Goal: Check status: Check status

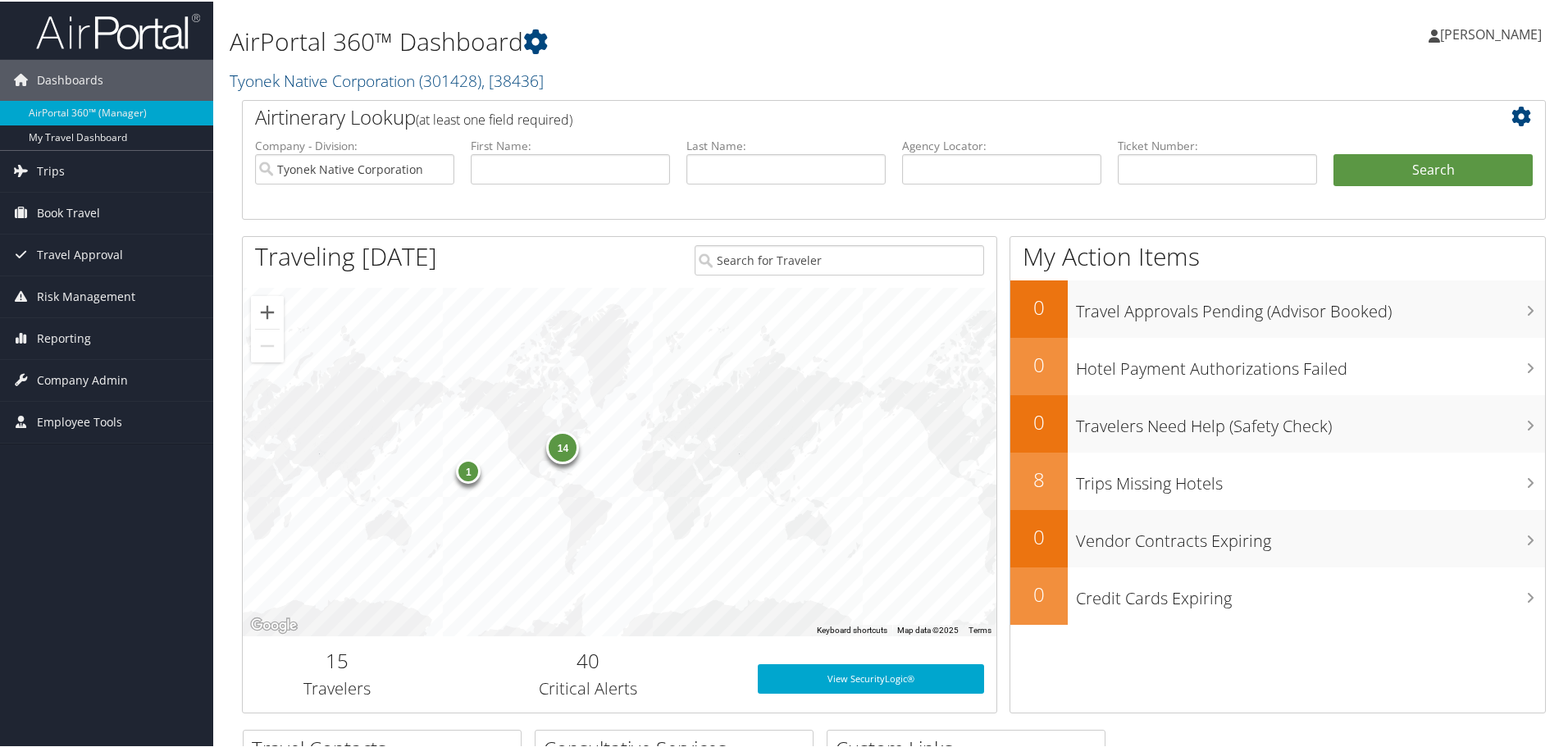
click at [761, 37] on h1 "AirPortal 360™ Dashboard" at bounding box center [672, 40] width 885 height 35
click at [1208, 161] on input "text" at bounding box center [1217, 167] width 199 height 30
paste input "8900897961085"
type input "8900897961085"
click at [1461, 173] on button "Search" at bounding box center [1433, 168] width 199 height 33
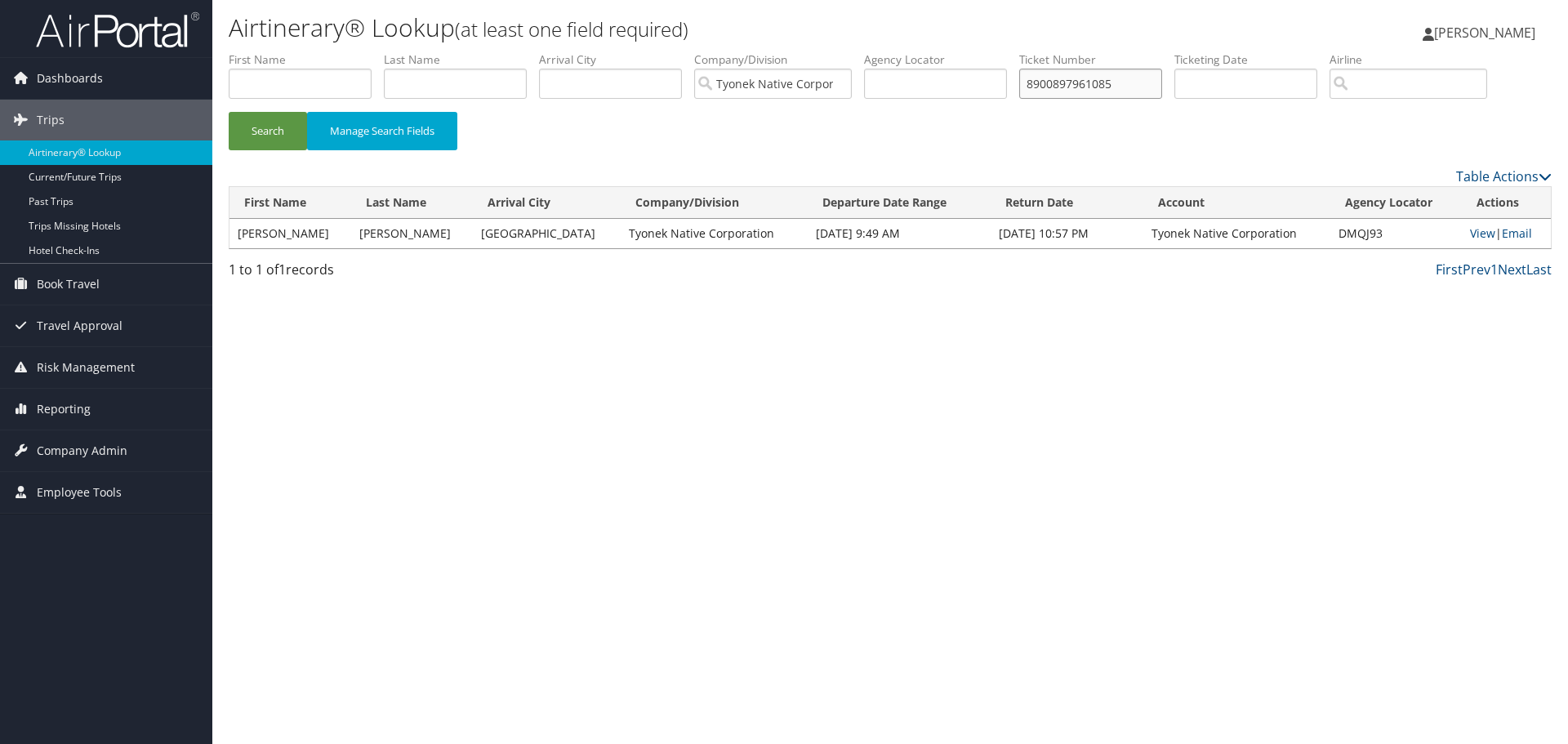
drag, startPoint x: 1131, startPoint y: 85, endPoint x: 900, endPoint y: 100, distance: 231.5
click at [916, 51] on ul "First Name Last Name Departure City Arrival City Company/Division Tyonek Native…" at bounding box center [890, 51] width 1323 height 0
paste input "625"
click at [229, 112] on button "Search" at bounding box center [268, 130] width 78 height 38
drag, startPoint x: 1140, startPoint y: 83, endPoint x: 882, endPoint y: 97, distance: 258.4
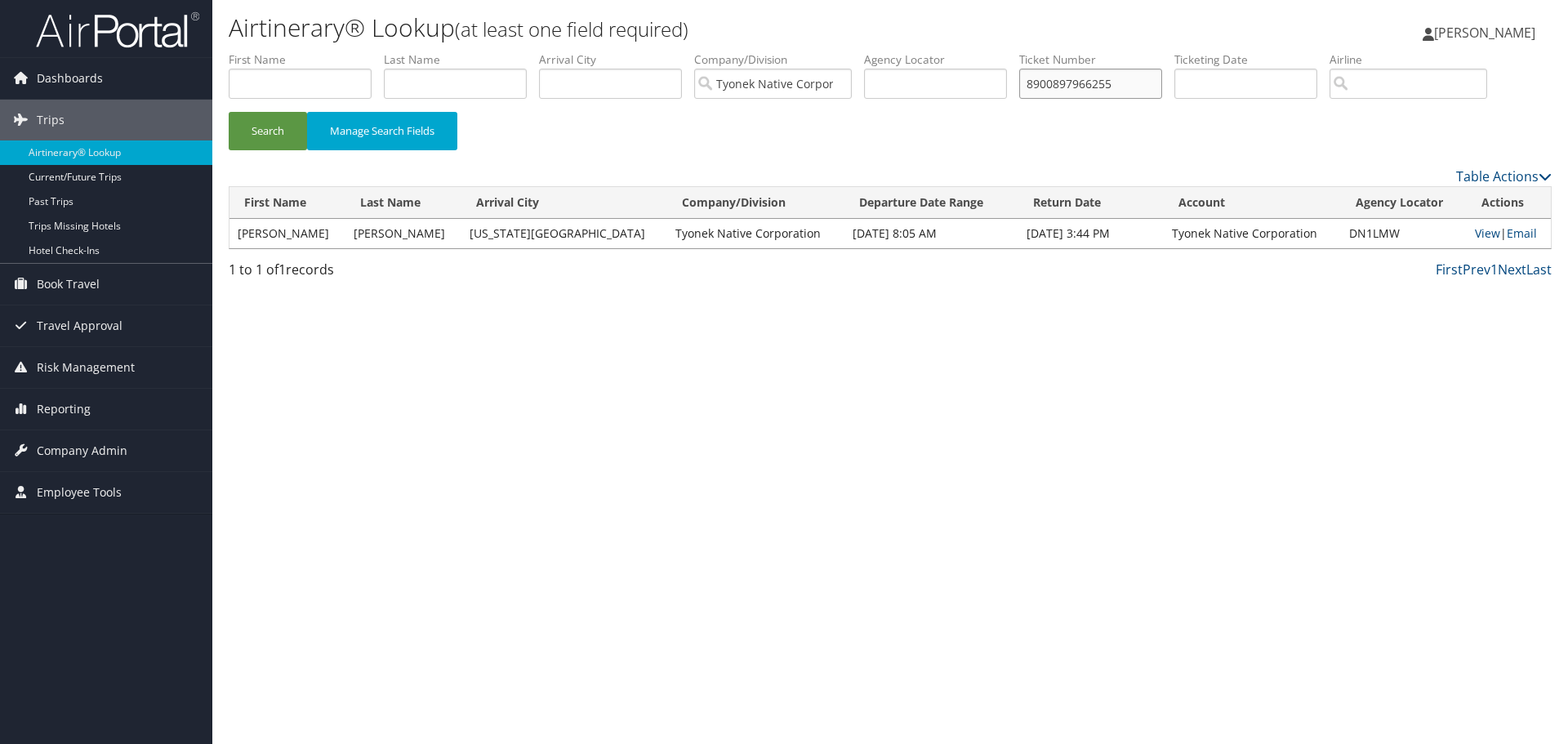
click at [882, 51] on ul "First Name Last Name Departure City Arrival City Company/Division Tyonek Native…" at bounding box center [890, 51] width 1323 height 0
paste input "0067311944320"
click at [229, 112] on button "Search" at bounding box center [268, 130] width 78 height 38
drag, startPoint x: 1126, startPoint y: 80, endPoint x: 871, endPoint y: 95, distance: 255.4
click at [909, 51] on ul "First Name Last Name Departure City Arrival City Company/Division Tyonek Native…" at bounding box center [890, 51] width 1323 height 0
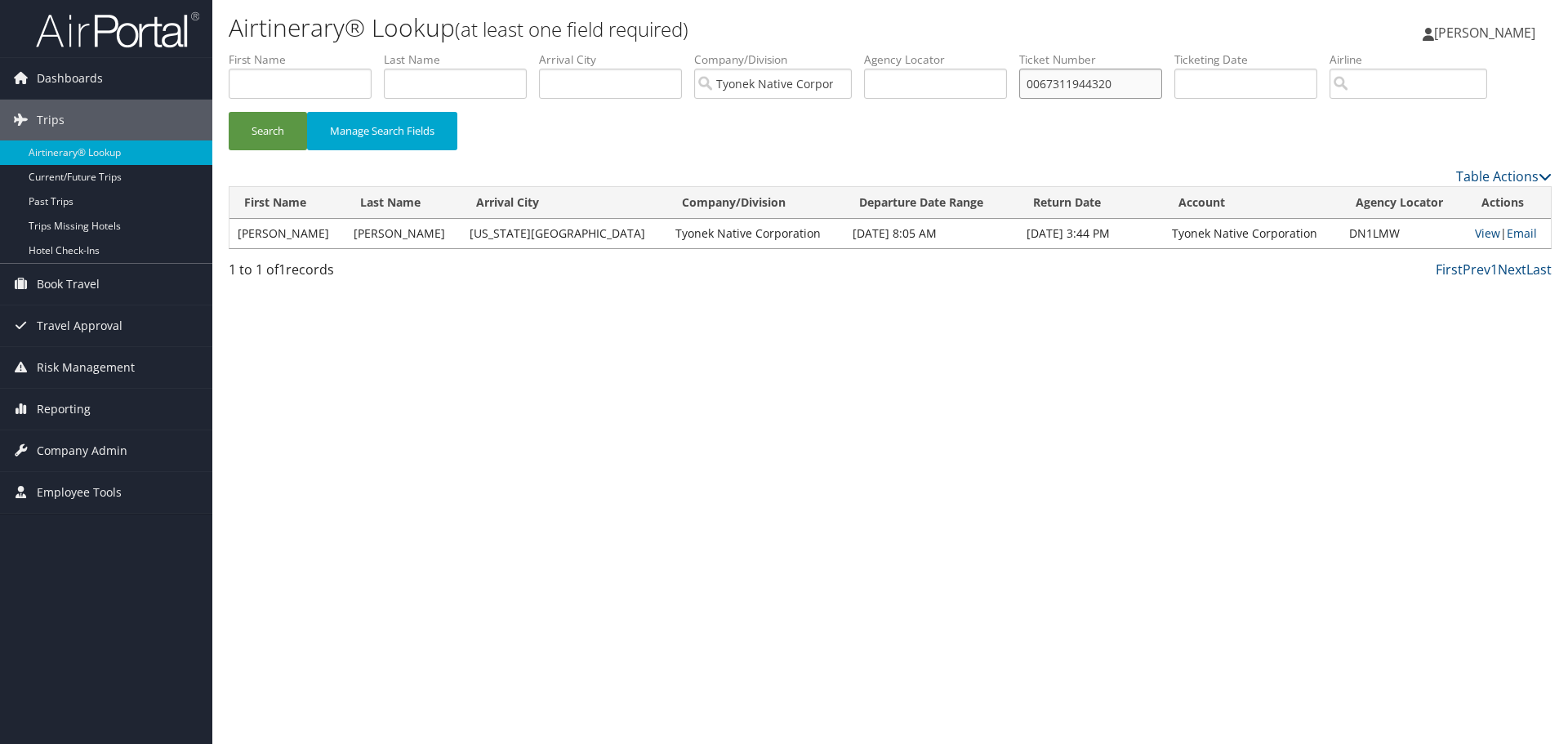
paste input "8900897963063"
click at [229, 112] on button "Search" at bounding box center [268, 130] width 78 height 38
drag, startPoint x: 1127, startPoint y: 82, endPoint x: 957, endPoint y: 76, distance: 170.1
click at [957, 51] on ul "First Name Last Name Departure City Arrival City Company/Division Tyonek Native…" at bounding box center [890, 51] width 1323 height 0
paste input "7616"
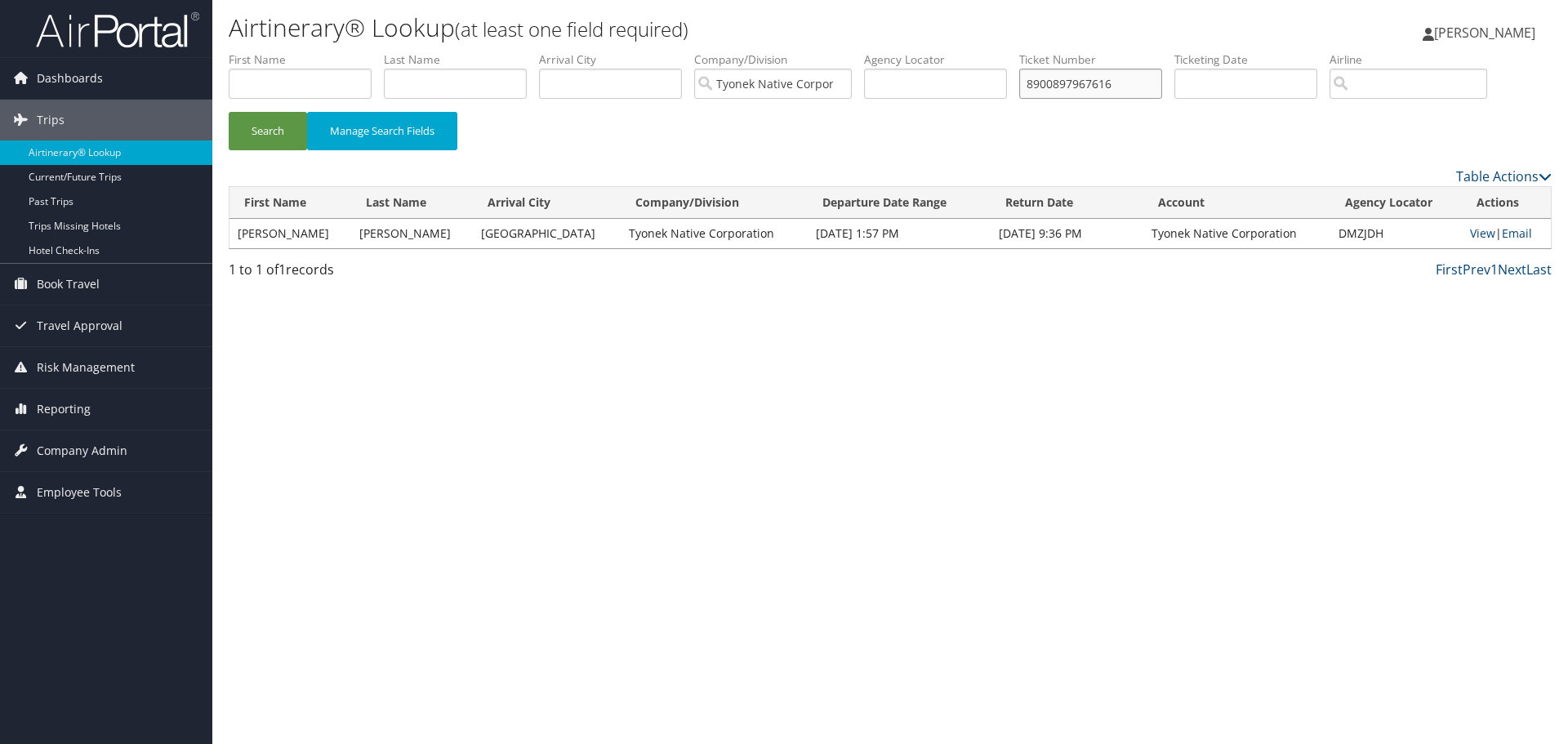
click at [229, 112] on button "Search" at bounding box center [268, 130] width 78 height 38
drag, startPoint x: 1140, startPoint y: 81, endPoint x: 940, endPoint y: 96, distance: 200.6
click at [940, 51] on ul "First Name Last Name Departure City Arrival City Company/Division Tyonek Native…" at bounding box center [890, 51] width 1323 height 0
paste input "0167311915463"
click at [229, 112] on button "Search" at bounding box center [268, 130] width 78 height 38
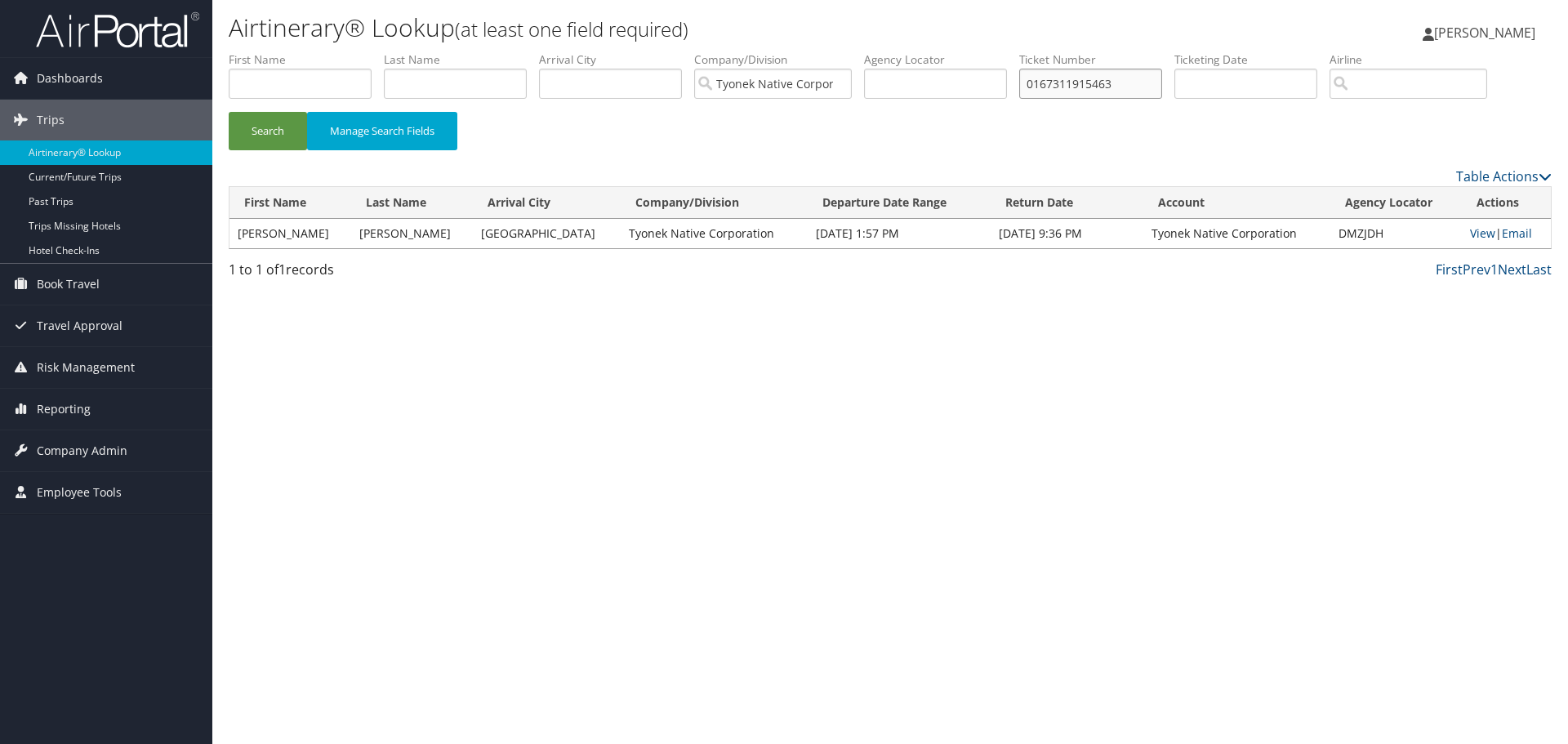
drag, startPoint x: 1126, startPoint y: 89, endPoint x: 937, endPoint y: 92, distance: 189.0
click at [945, 51] on ul "First Name Last Name Departure City Arrival City Company/Division Tyonek Native…" at bounding box center [890, 51] width 1323 height 0
paste input "890089796307"
click at [229, 112] on button "Search" at bounding box center [268, 130] width 78 height 38
drag, startPoint x: 1136, startPoint y: 88, endPoint x: 895, endPoint y: 91, distance: 241.0
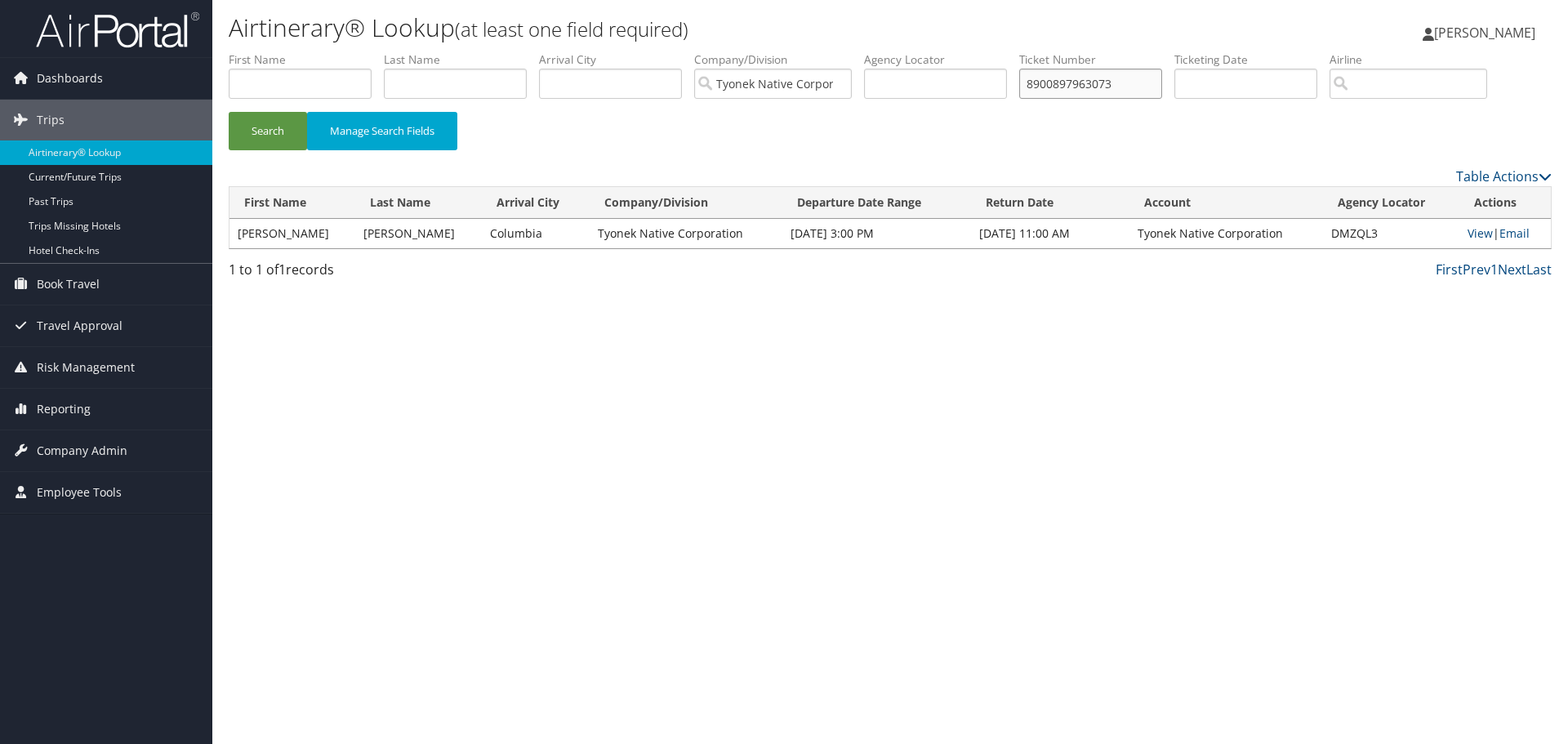
click at [895, 51] on ul "First Name Last Name Departure City Arrival City Company/Division Tyonek Native…" at bounding box center [890, 51] width 1323 height 0
paste input "4838"
click at [229, 112] on button "Search" at bounding box center [268, 130] width 78 height 38
drag, startPoint x: 1109, startPoint y: 81, endPoint x: 879, endPoint y: 93, distance: 230.3
click at [880, 51] on ul "First Name Last Name Departure City Arrival City Company/Division Tyonek Native…" at bounding box center [890, 51] width 1323 height 0
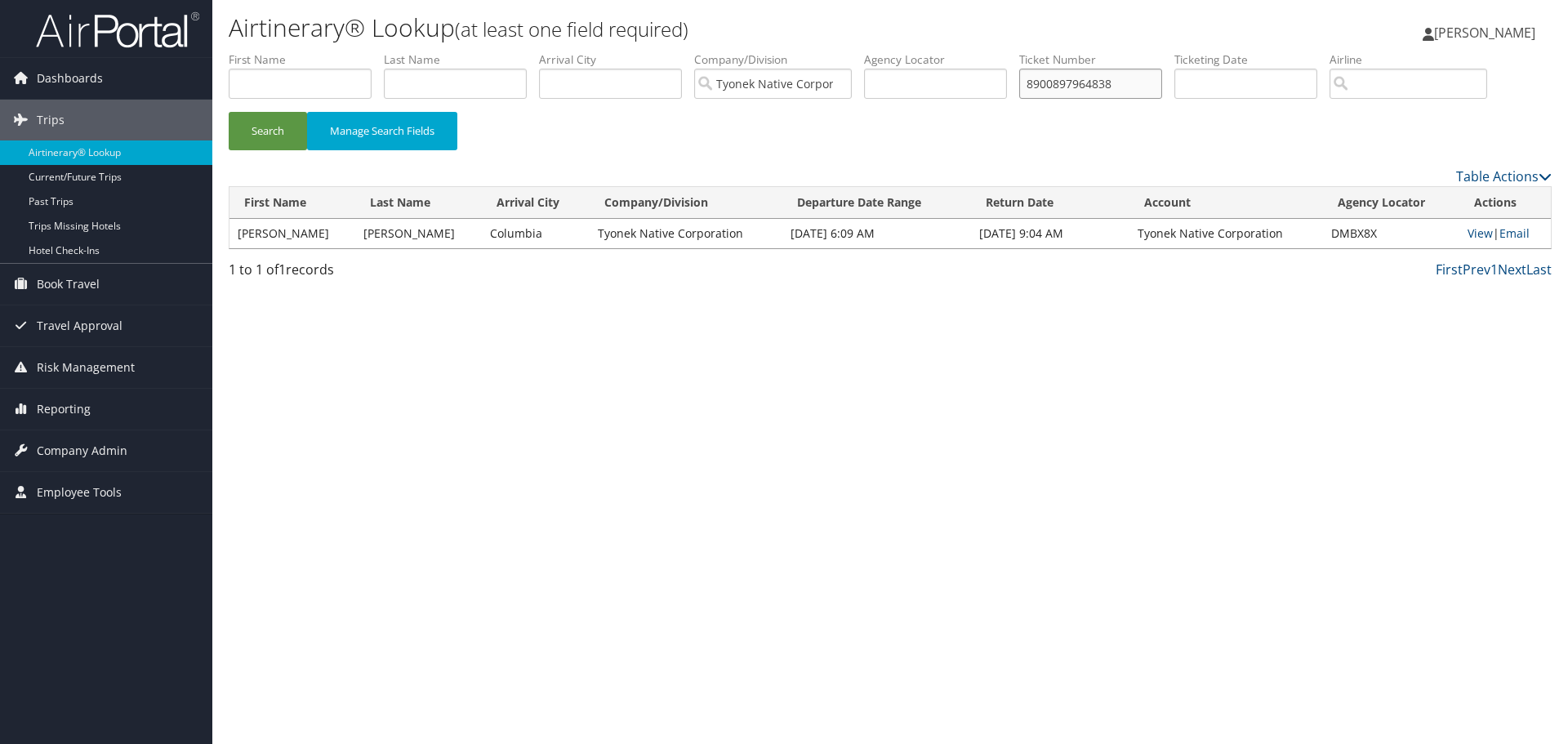
paste input "272"
click at [229, 112] on button "Search" at bounding box center [268, 130] width 78 height 38
drag, startPoint x: 1134, startPoint y: 82, endPoint x: 865, endPoint y: 93, distance: 269.2
click at [877, 51] on ul "First Name Last Name Departure City Arrival City Company/Division Tyonek Native…" at bounding box center [890, 51] width 1323 height 0
paste input "0017311956715"
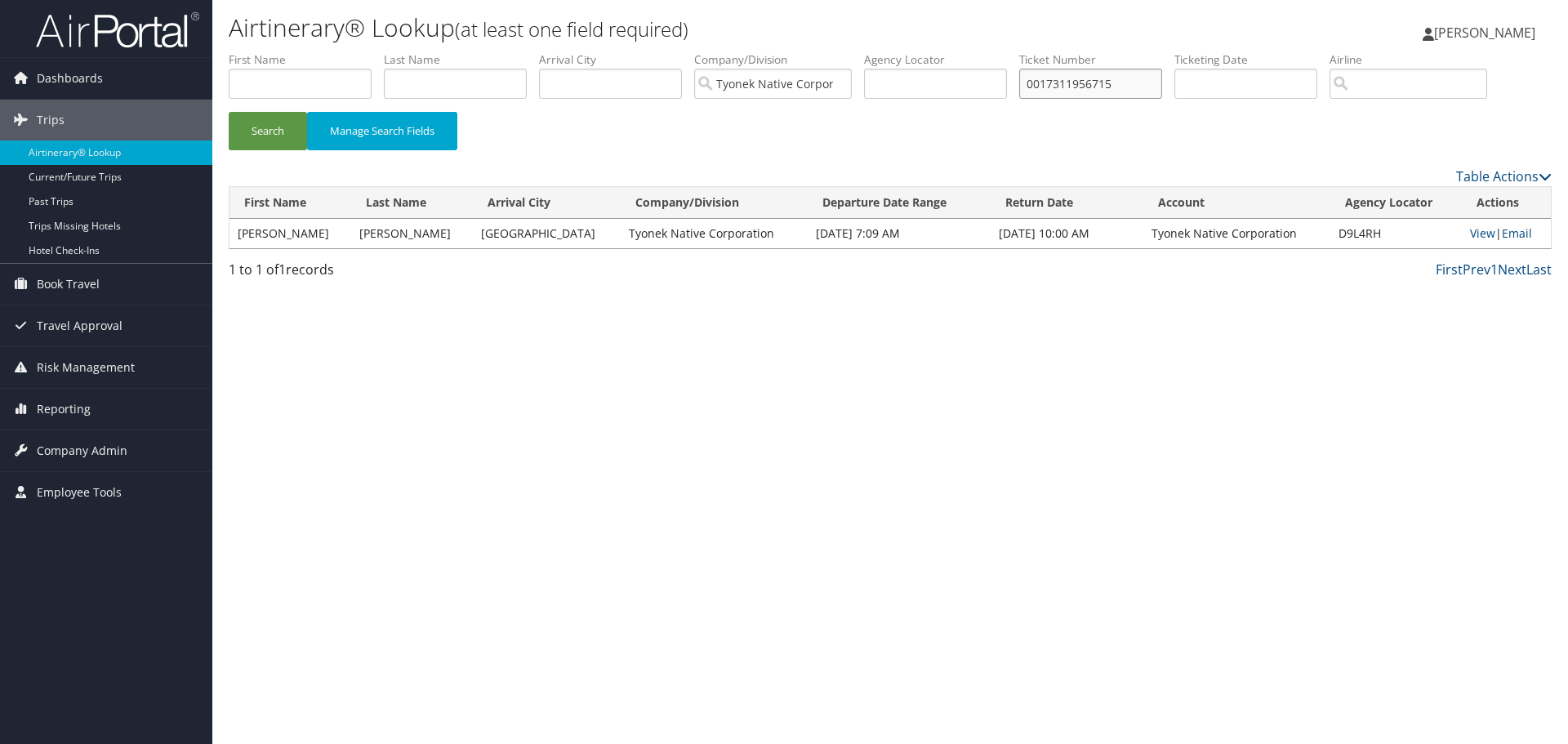
click at [229, 112] on button "Search" at bounding box center [268, 130] width 78 height 38
drag, startPoint x: 1130, startPoint y: 84, endPoint x: 891, endPoint y: 89, distance: 239.1
click at [893, 51] on ul "First Name Last Name Departure City Arrival City Company/Division Tyonek Native…" at bounding box center [890, 51] width 1323 height 0
paste input "8900897970877"
click at [229, 112] on button "Search" at bounding box center [268, 130] width 78 height 38
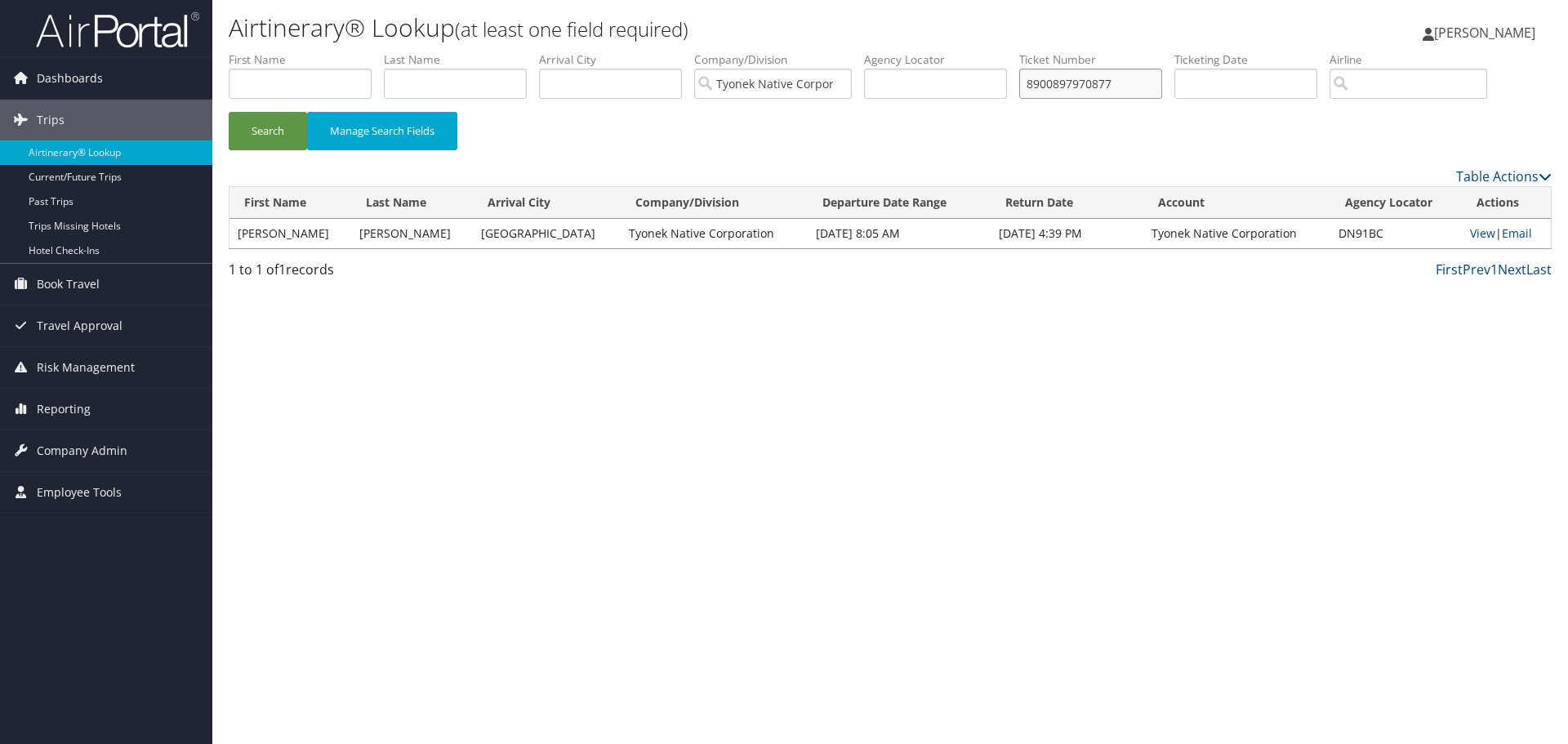
drag, startPoint x: 1136, startPoint y: 83, endPoint x: 840, endPoint y: 98, distance: 296.4
click at [873, 51] on ul "First Name Last Name Departure City Arrival City Company/Division Tyonek Native…" at bounding box center [890, 51] width 1323 height 0
paste input "0017311956685"
click at [229, 112] on button "Search" at bounding box center [268, 130] width 78 height 38
drag, startPoint x: 1137, startPoint y: 82, endPoint x: 862, endPoint y: 87, distance: 275.0
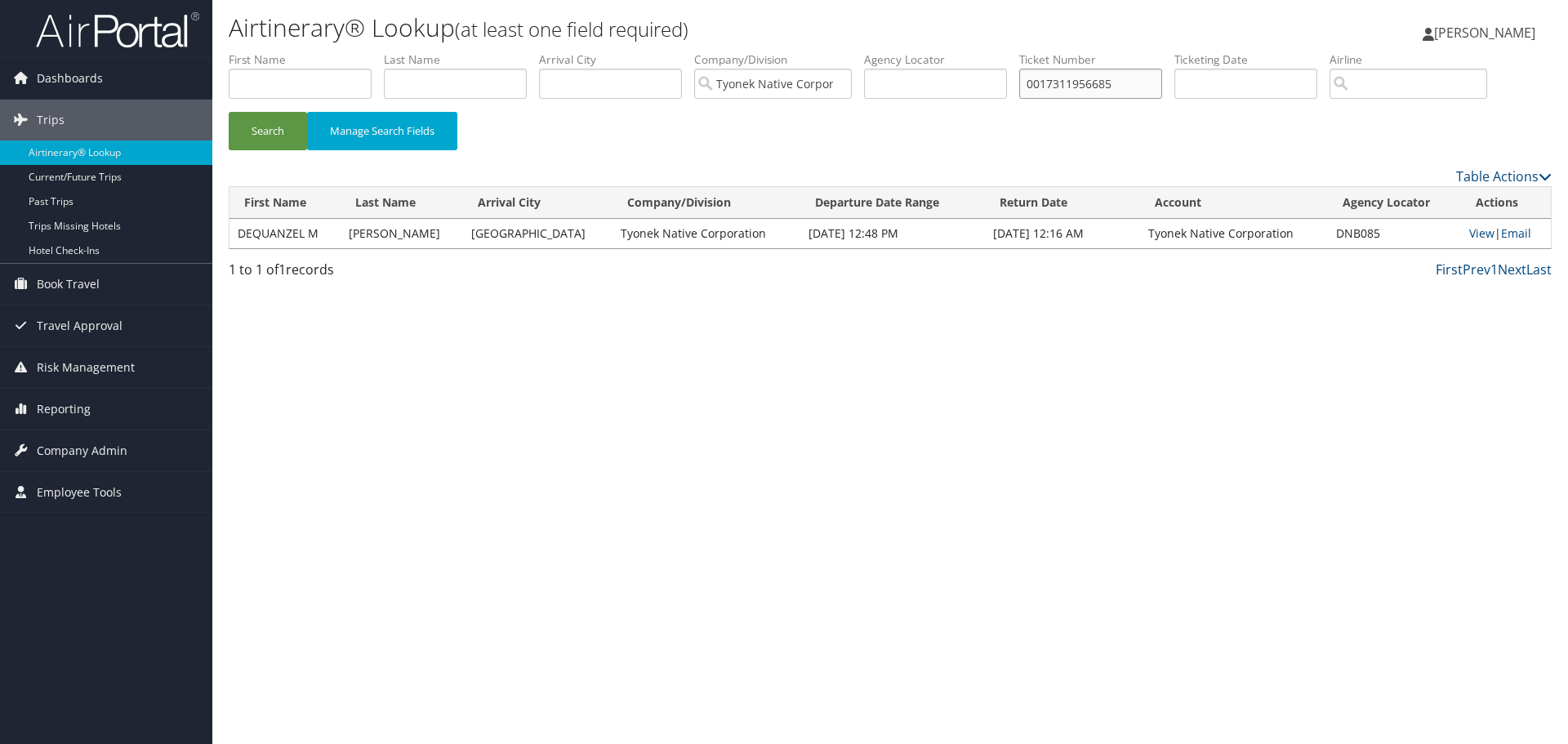
click at [896, 51] on ul "First Name Last Name Departure City Arrival City Company/Division Tyonek Native…" at bounding box center [890, 51] width 1323 height 0
paste input "8900897976003"
click at [229, 112] on button "Search" at bounding box center [268, 130] width 78 height 38
drag, startPoint x: 1126, startPoint y: 79, endPoint x: 797, endPoint y: 100, distance: 329.7
click at [801, 51] on ul "First Name Last Name Departure City Arrival City Company/Division Tyonek Native…" at bounding box center [890, 51] width 1323 height 0
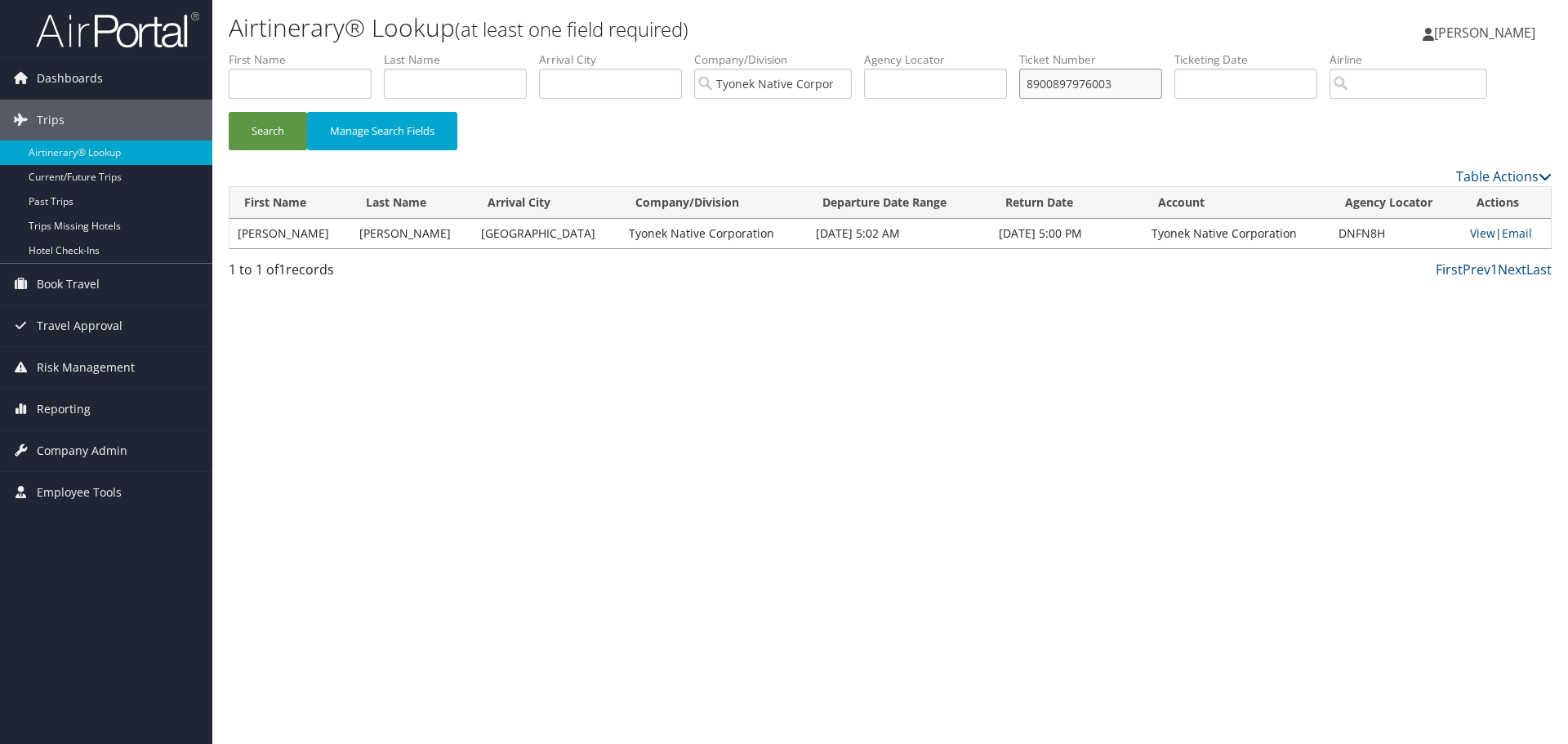
paste input "7660"
click at [229, 112] on button "Search" at bounding box center [268, 130] width 78 height 38
drag, startPoint x: 1134, startPoint y: 80, endPoint x: 804, endPoint y: 96, distance: 330.4
click at [807, 51] on ul "First Name Last Name Departure City Arrival City Company/Division Tyonek Native…" at bounding box center [890, 51] width 1323 height 0
paste input "194"
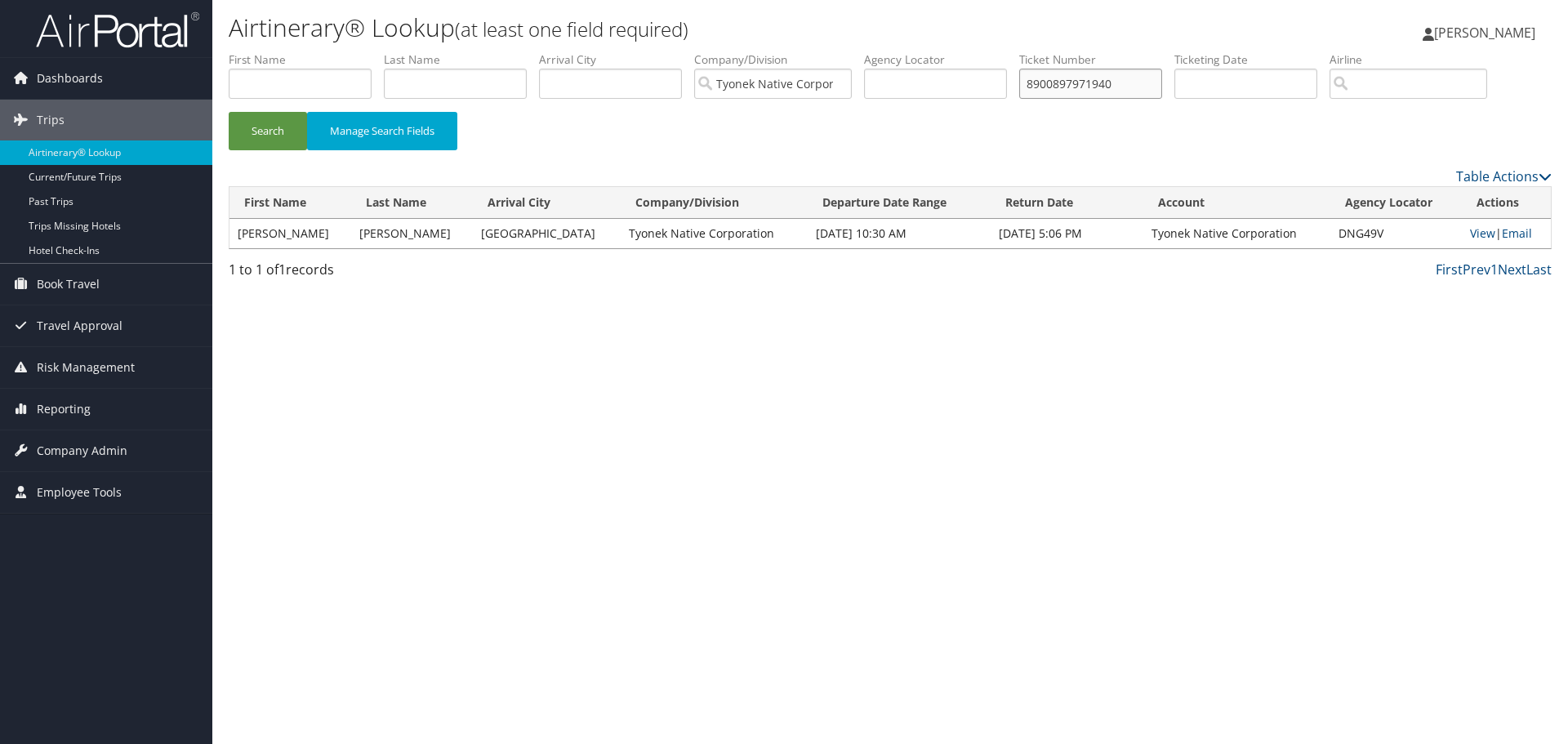
click at [229, 112] on button "Search" at bounding box center [268, 130] width 78 height 38
drag, startPoint x: 1132, startPoint y: 85, endPoint x: 912, endPoint y: 80, distance: 220.1
click at [917, 51] on ul "First Name Last Name Departure City Arrival City Company/Division Tyonek Native…" at bounding box center [890, 51] width 1323 height 0
paste input "2112"
click at [229, 112] on button "Search" at bounding box center [268, 130] width 78 height 38
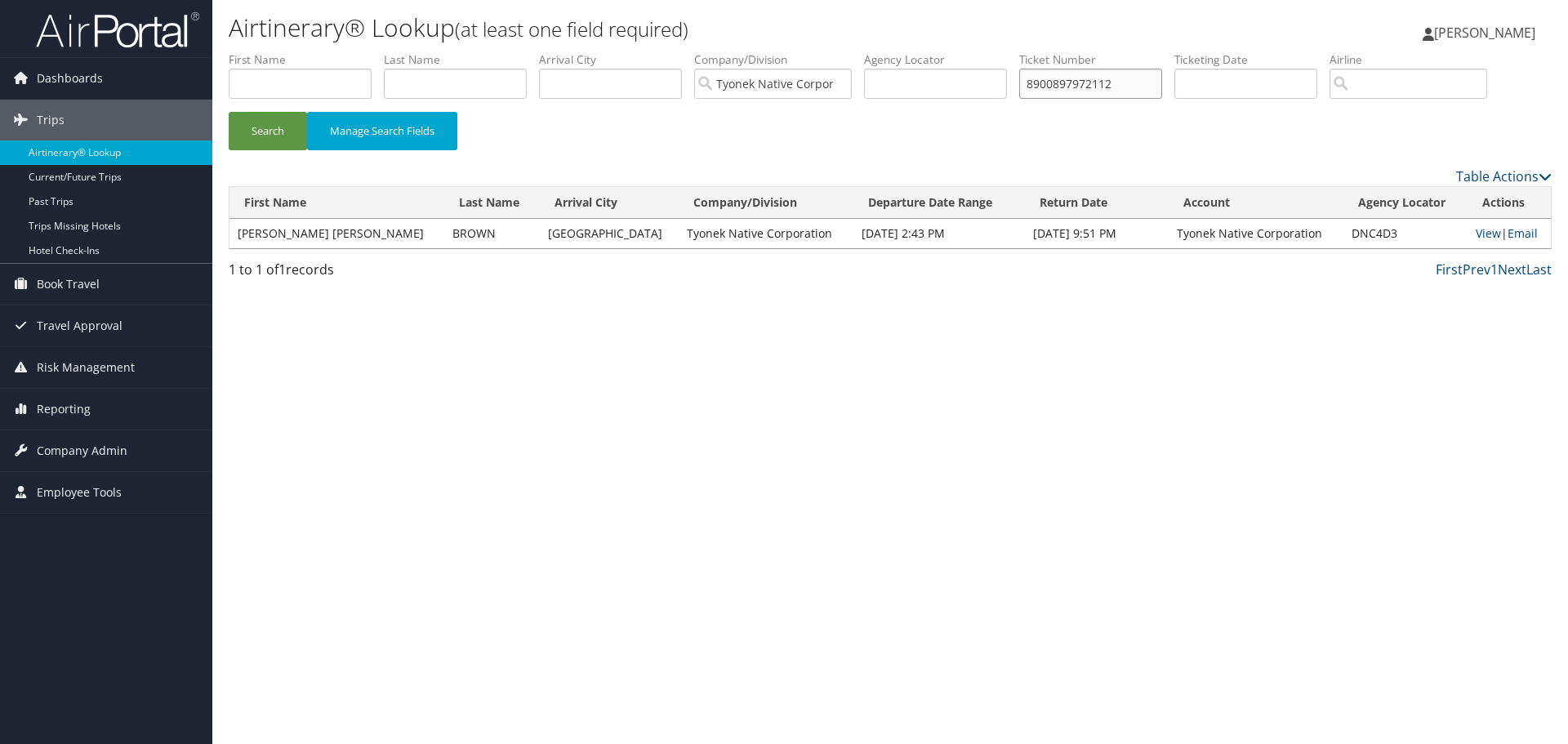
drag, startPoint x: 1134, startPoint y: 77, endPoint x: 908, endPoint y: 81, distance: 226.0
click at [908, 51] on ul "First Name Last Name Departure City Arrival City Company/Division Tyonek Native…" at bounding box center [890, 51] width 1323 height 0
paste input "1384"
click at [229, 112] on button "Search" at bounding box center [268, 130] width 78 height 38
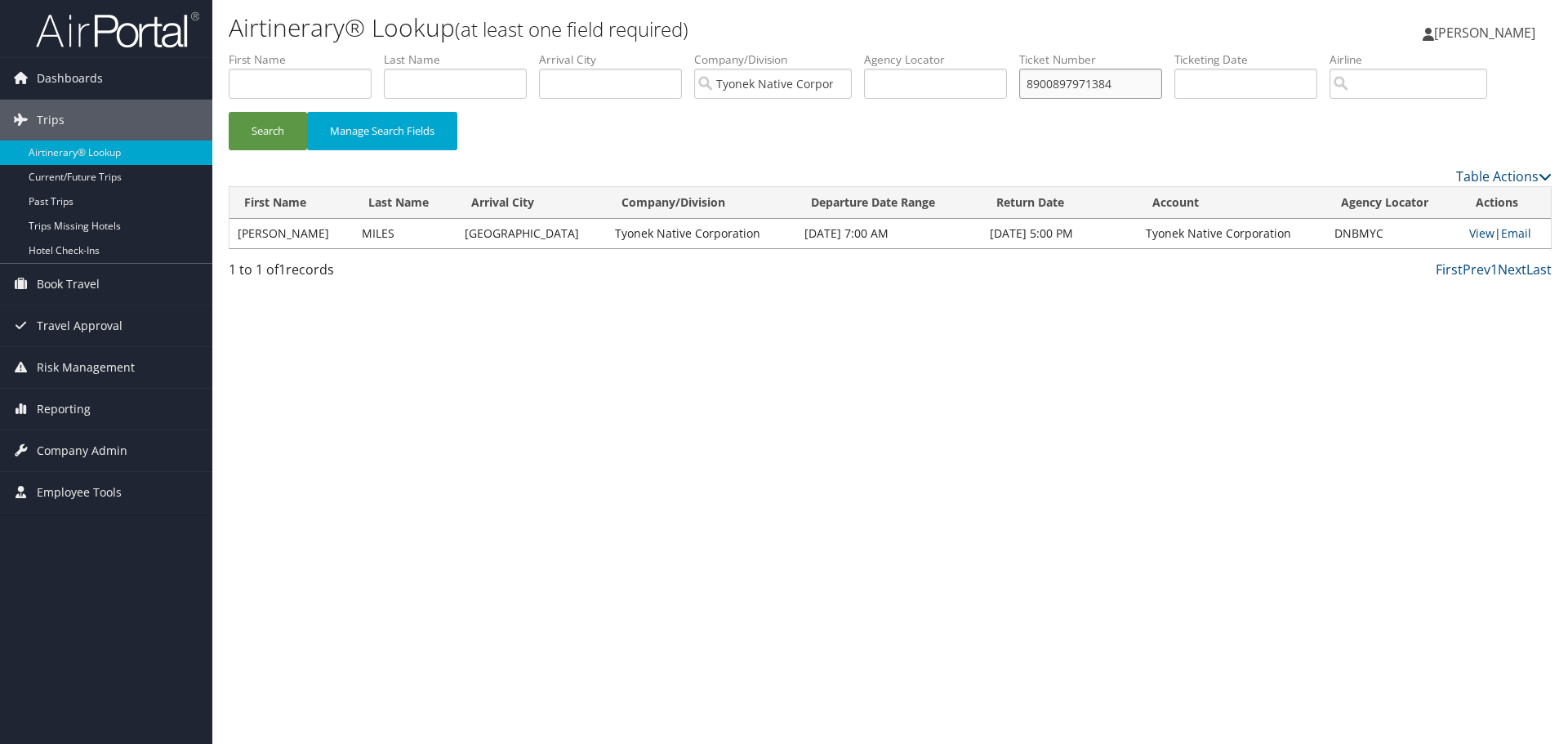
drag, startPoint x: 1136, startPoint y: 84, endPoint x: 846, endPoint y: 94, distance: 290.2
click at [846, 51] on ul "First Name Last Name Departure City Arrival City Company/Division Tyonek Native…" at bounding box center [890, 51] width 1323 height 0
paste input "5"
click at [229, 112] on button "Search" at bounding box center [268, 130] width 78 height 38
drag, startPoint x: 1127, startPoint y: 85, endPoint x: 902, endPoint y: 90, distance: 225.1
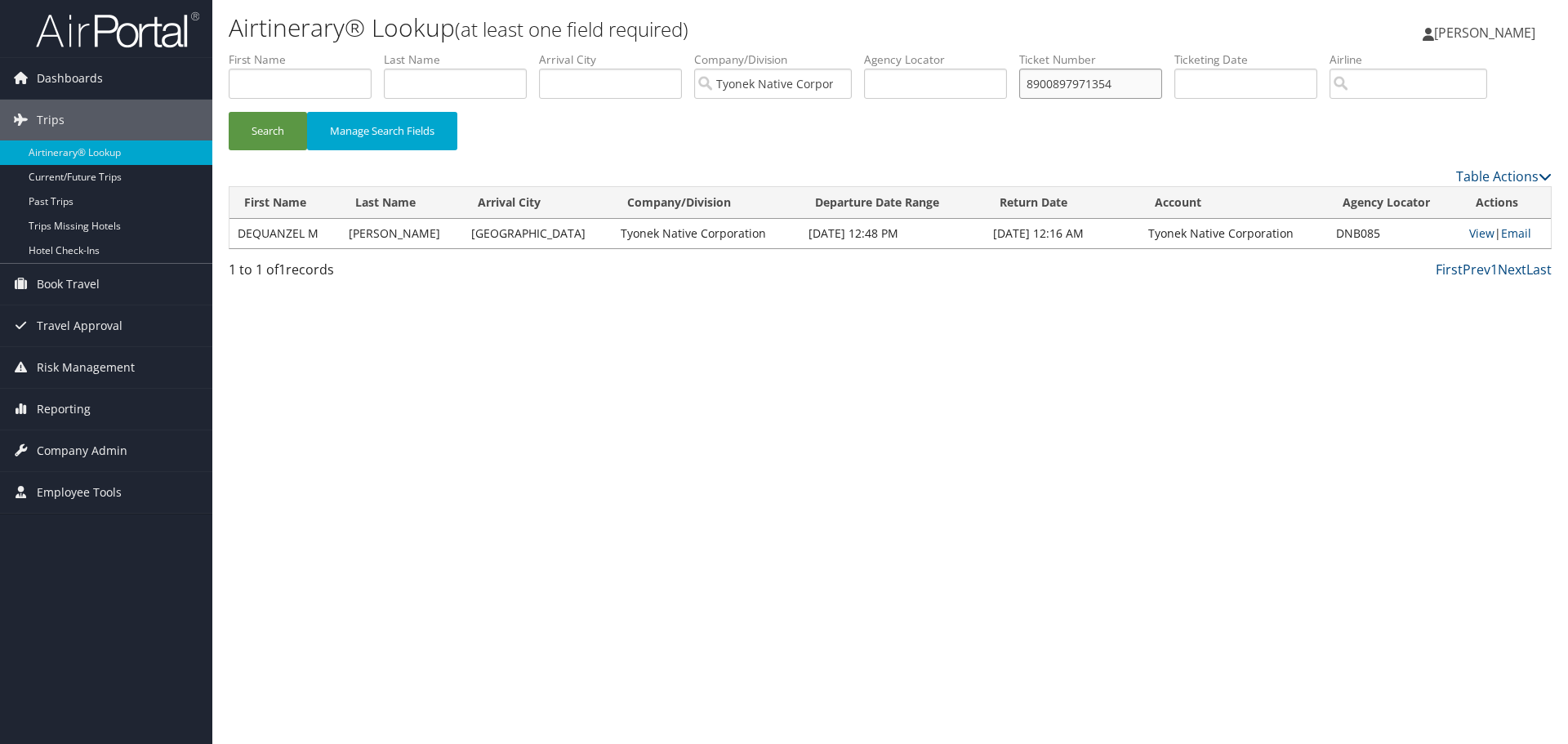
click at [902, 51] on ul "First Name Last Name Departure City Arrival City Company/Division Tyonek Native…" at bounding box center [890, 51] width 1323 height 0
paste input "88703"
type input "8900897988703"
click at [229, 112] on button "Search" at bounding box center [268, 130] width 78 height 38
